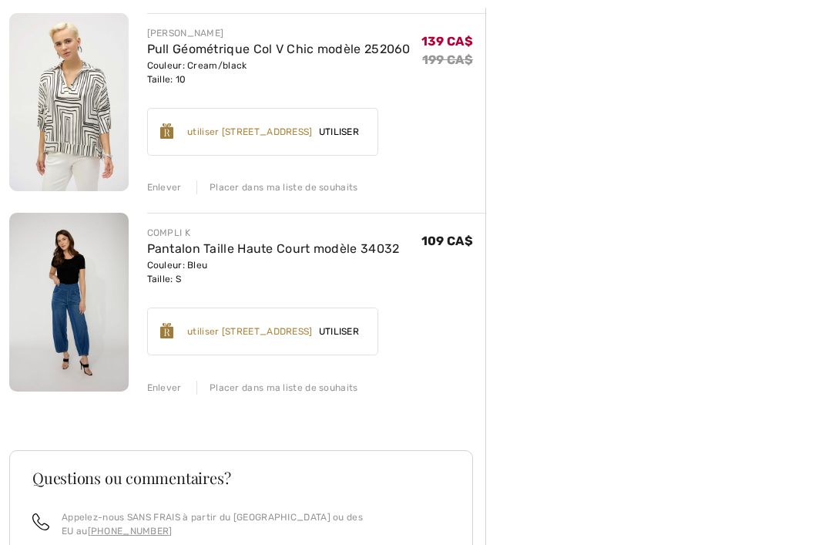
scroll to position [846, 0]
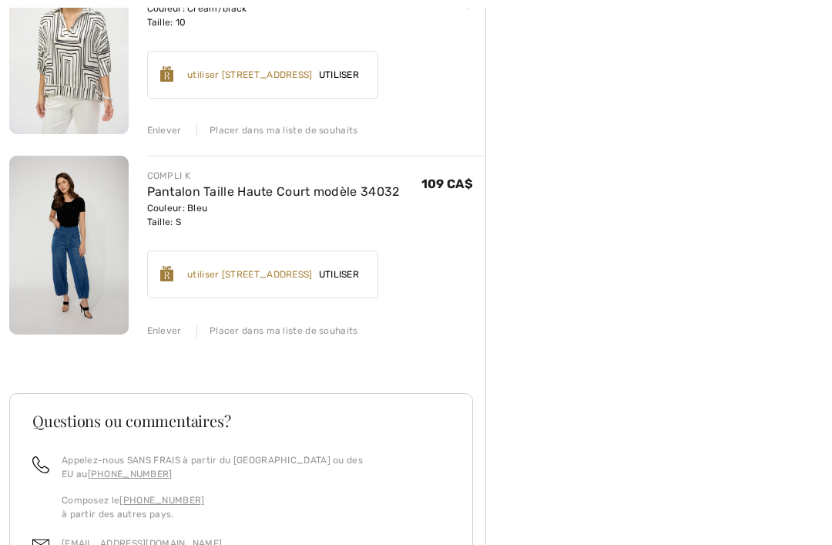
click at [176, 329] on div "Enlever" at bounding box center [164, 330] width 35 height 14
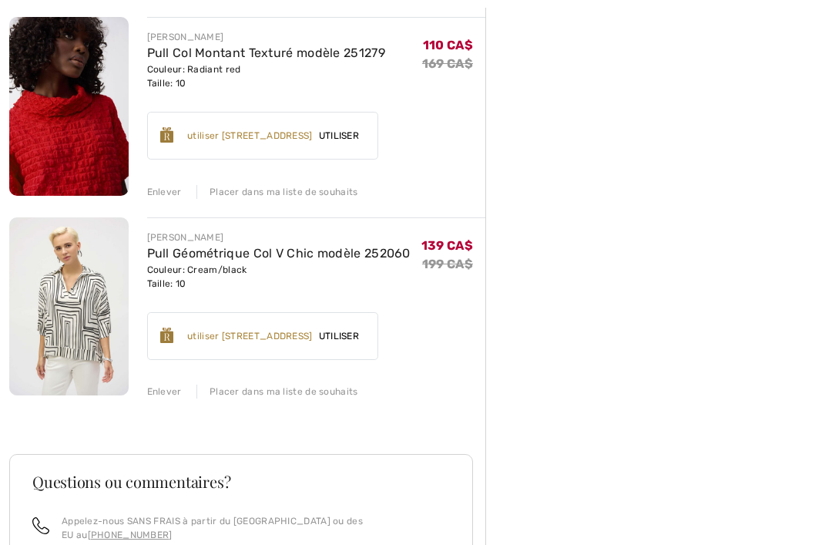
scroll to position [619, 0]
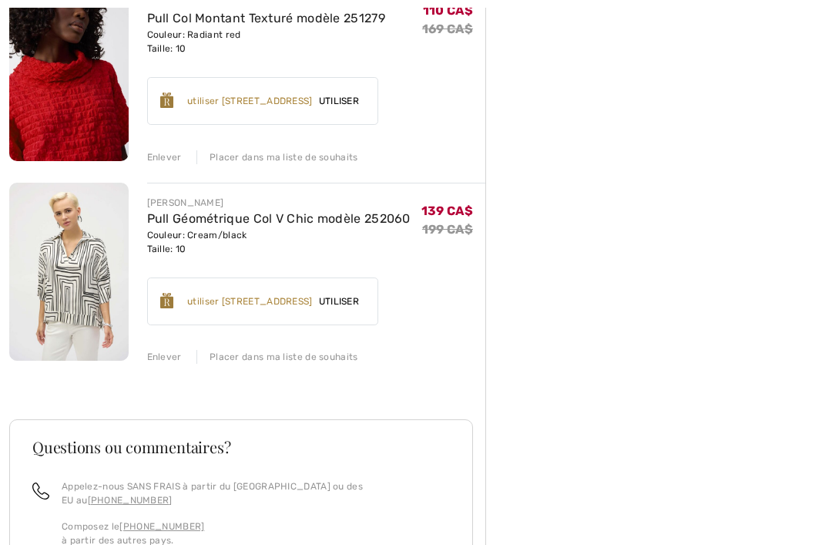
click at [166, 366] on div "[PERSON_NAME] Pull Col Montant Texturé modèle 251279 Couleur: Geranium Taille: …" at bounding box center [247, 198] width 476 height 1231
click at [166, 357] on div "Enlever" at bounding box center [164, 357] width 35 height 14
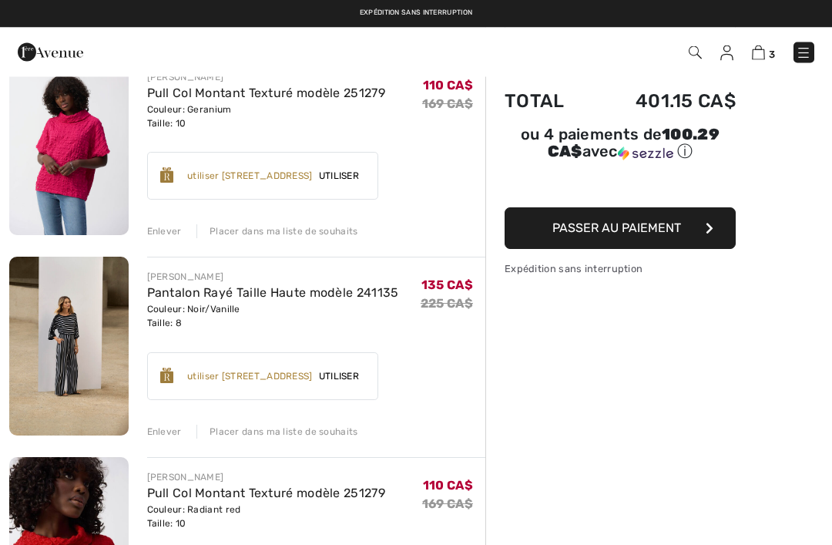
scroll to position [145, 0]
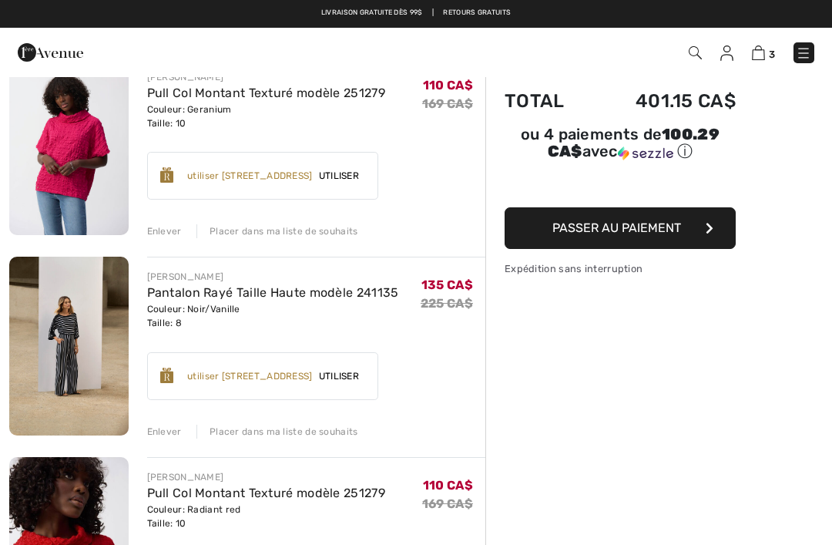
click at [662, 237] on button "Passer au paiement" at bounding box center [619, 228] width 231 height 42
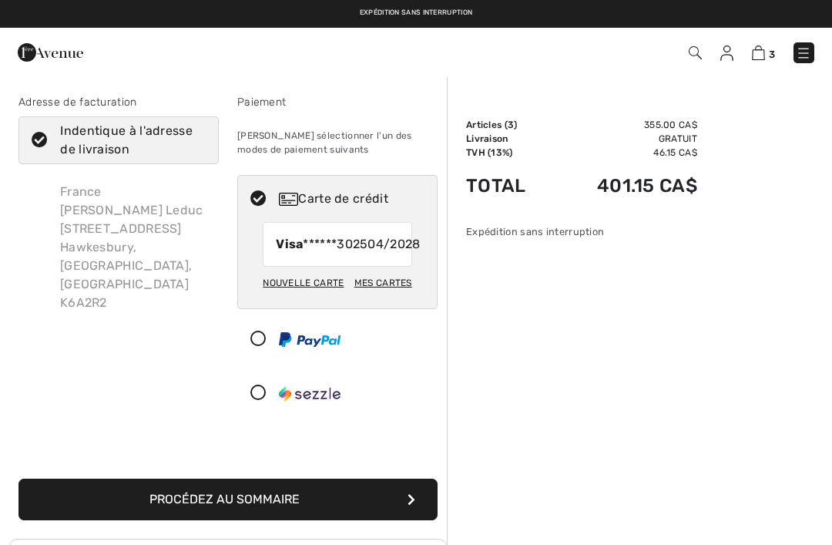
click at [390, 296] on div "Mes cartes" at bounding box center [383, 283] width 58 height 26
radio input "true"
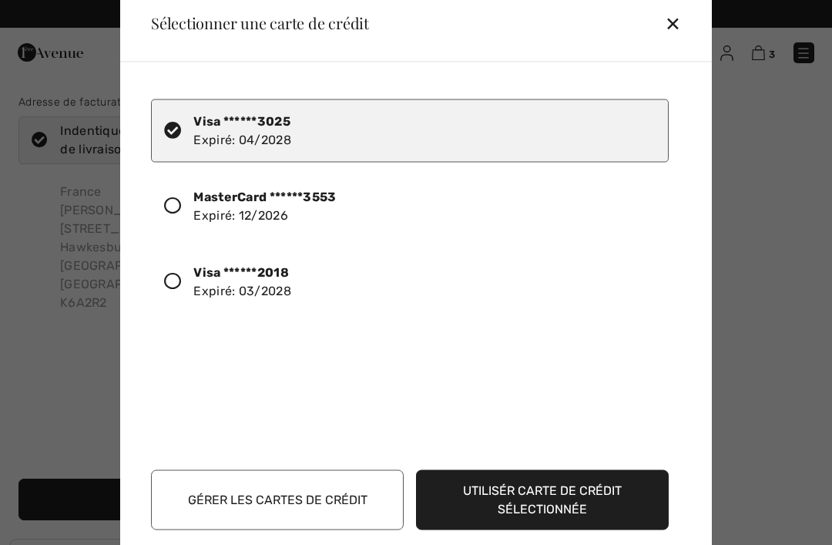
click at [273, 276] on strong "Visa ******2018" at bounding box center [241, 271] width 96 height 15
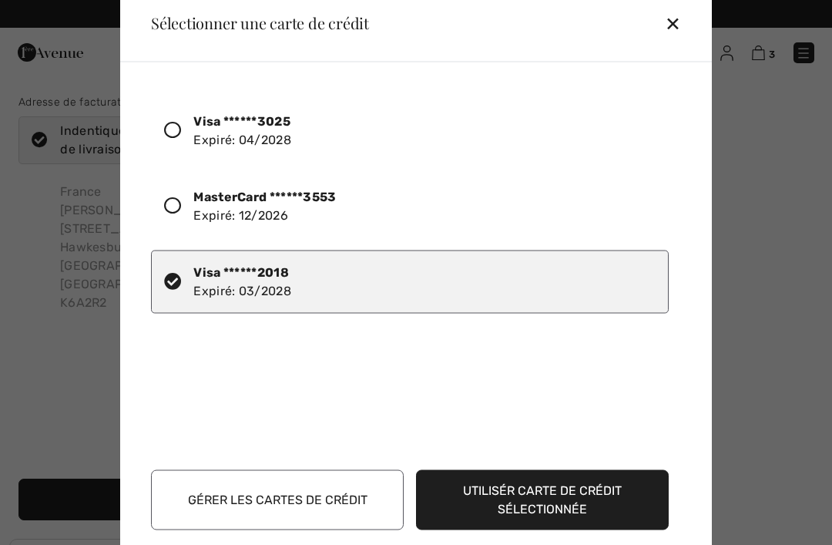
click at [544, 376] on div "Visa ******3025 Expiré: 04/2028 MasterCard ******3553 Expiré: 12/2026 Visa ****…" at bounding box center [419, 259] width 536 height 347
click at [548, 500] on button "Utilisér carte de crédit sélectionnée" at bounding box center [542, 499] width 253 height 60
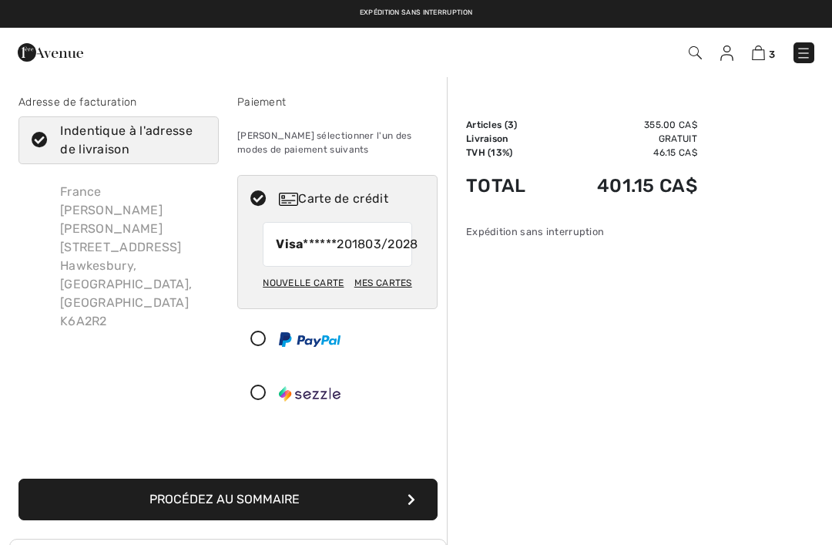
click at [243, 520] on button "Procédez au sommaire" at bounding box center [227, 499] width 419 height 42
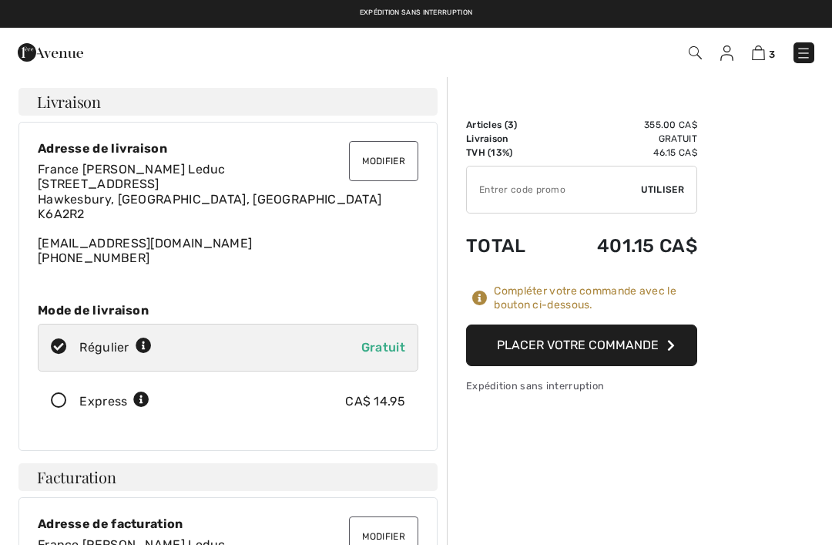
click at [601, 342] on button "Placer votre commande" at bounding box center [581, 345] width 231 height 42
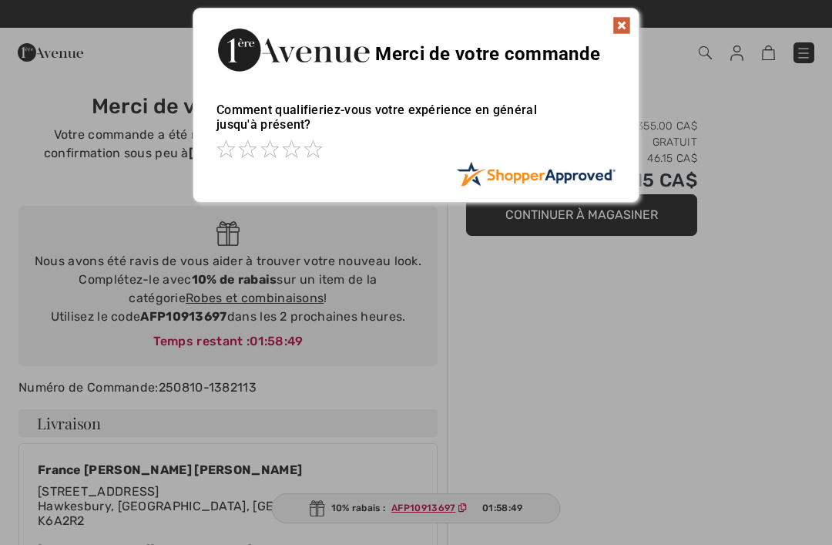
click at [434, 511] on div at bounding box center [416, 272] width 832 height 545
click at [434, 508] on div at bounding box center [416, 272] width 832 height 545
click at [419, 540] on div at bounding box center [416, 272] width 832 height 545
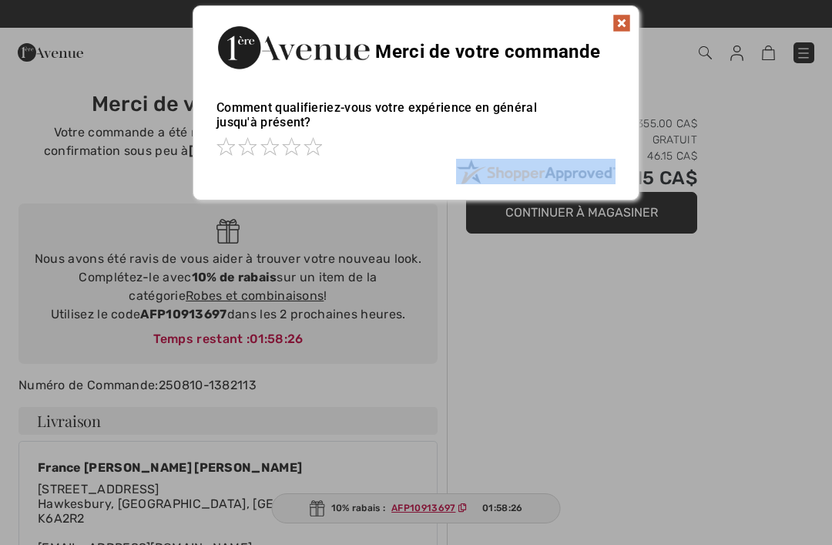
scroll to position [5, 0]
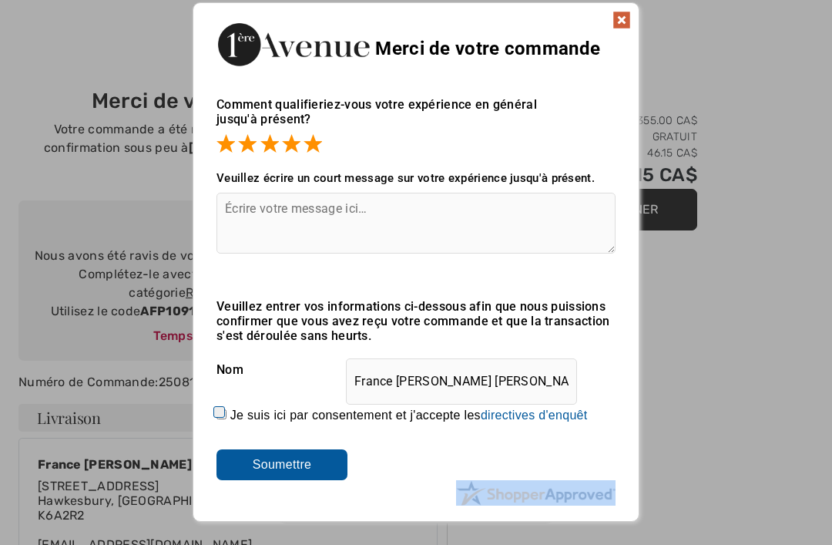
click at [300, 468] on input "Soumettre" at bounding box center [281, 464] width 131 height 31
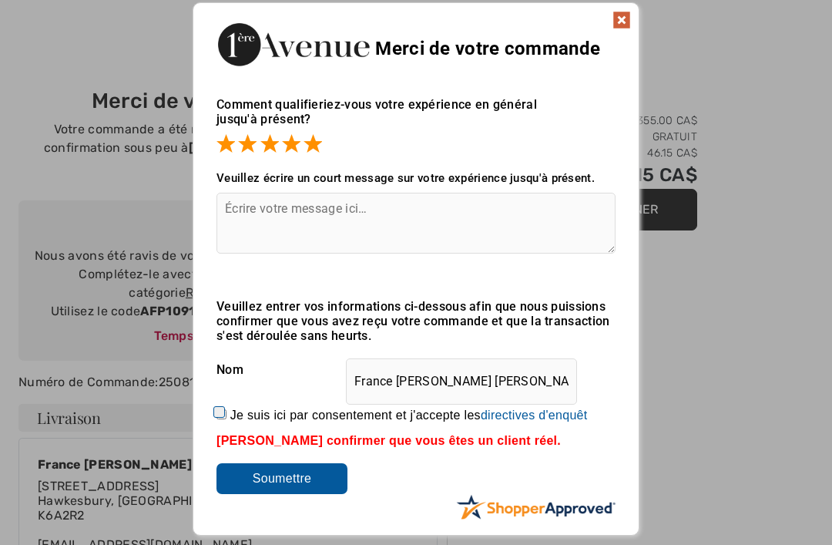
click at [249, 410] on label "Je suis ici par consentement et j'accepte les En soumettant une évaluation, vou…" at bounding box center [408, 415] width 357 height 14
click at [226, 410] on input "Je suis ici par consentement et j'accepte les En soumettant une évaluation, vou…" at bounding box center [221, 414] width 10 height 10
checkbox input "true"
click at [311, 493] on input "Soumettre" at bounding box center [281, 478] width 131 height 31
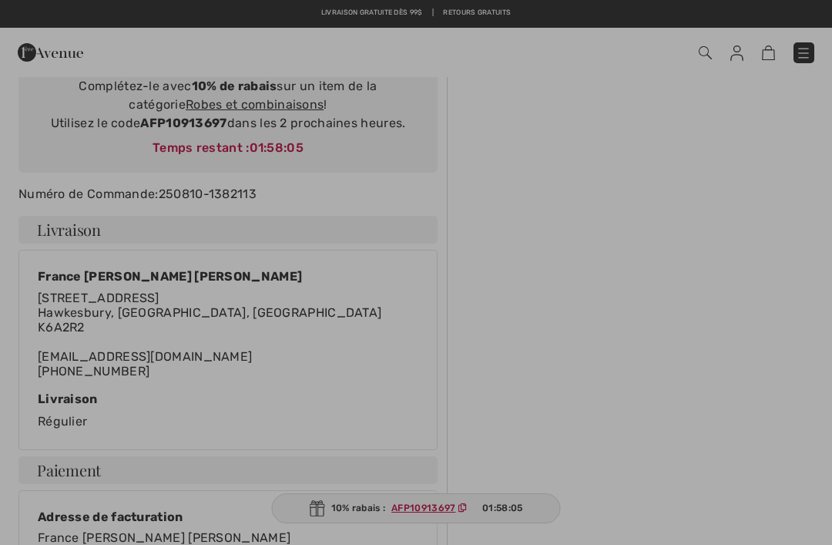
scroll to position [0, 0]
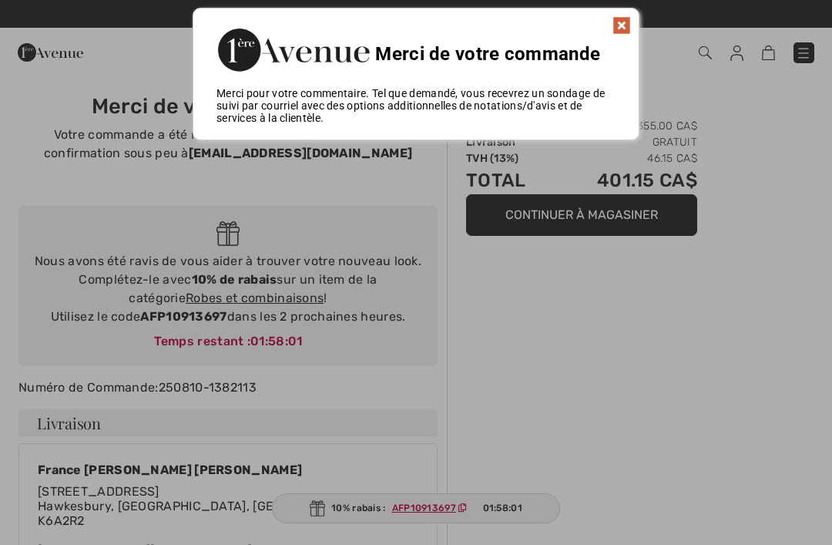
click at [622, 28] on img at bounding box center [621, 25] width 18 height 18
